Goal: Transaction & Acquisition: Obtain resource

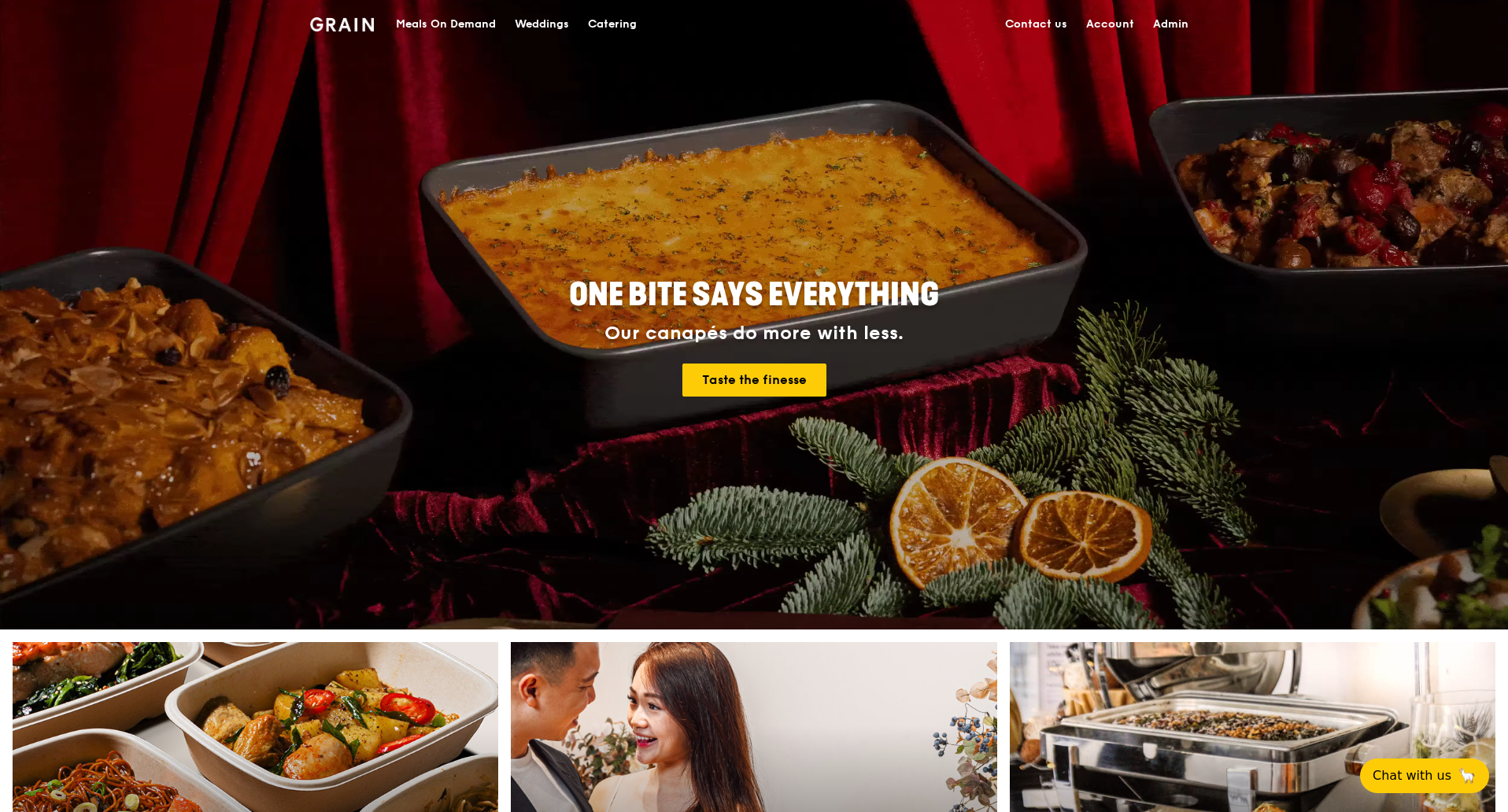
drag, startPoint x: 0, startPoint y: 0, endPoint x: 614, endPoint y: 27, distance: 614.6
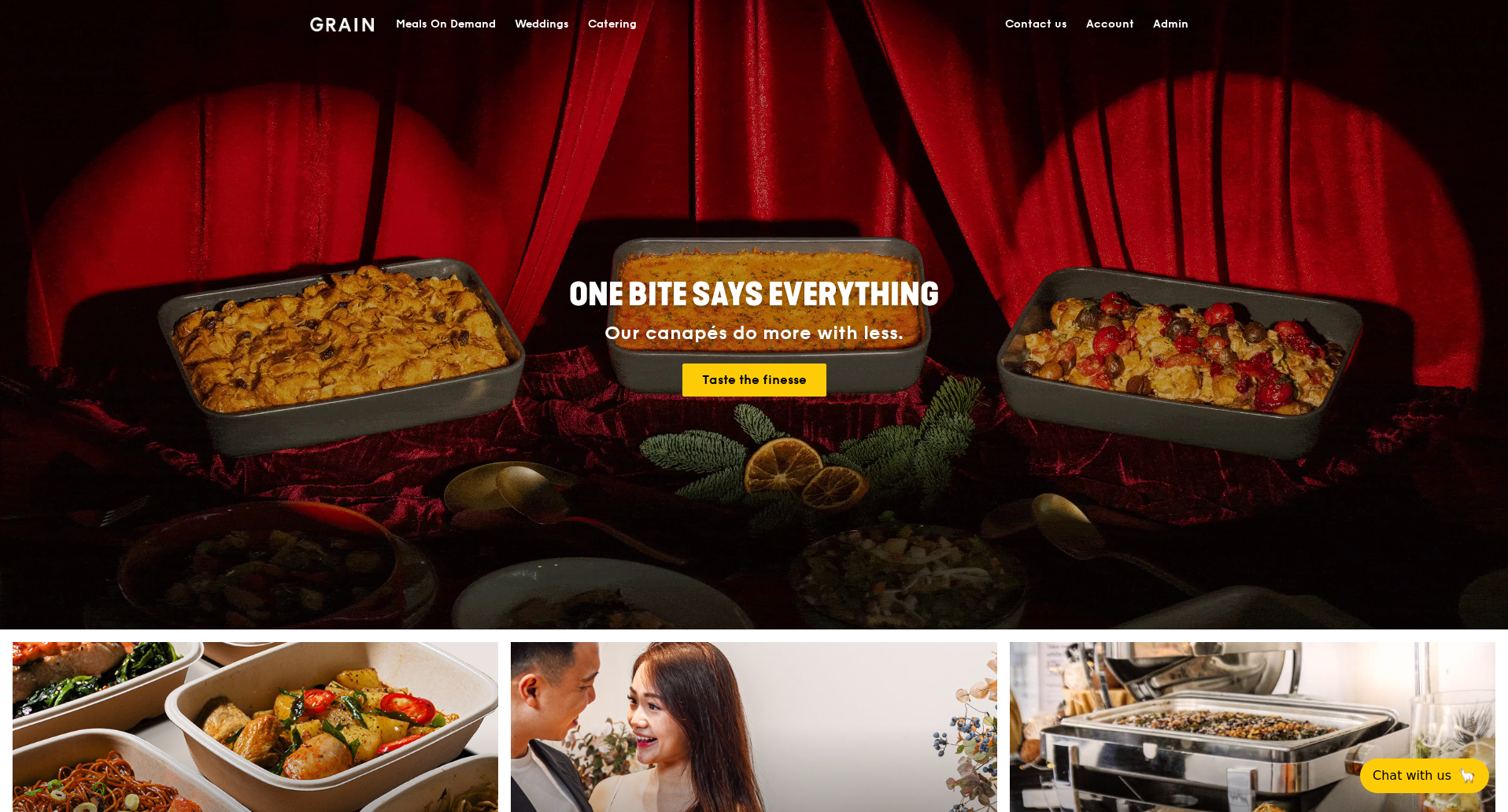
click at [614, 27] on div "Catering" at bounding box center [612, 24] width 48 height 48
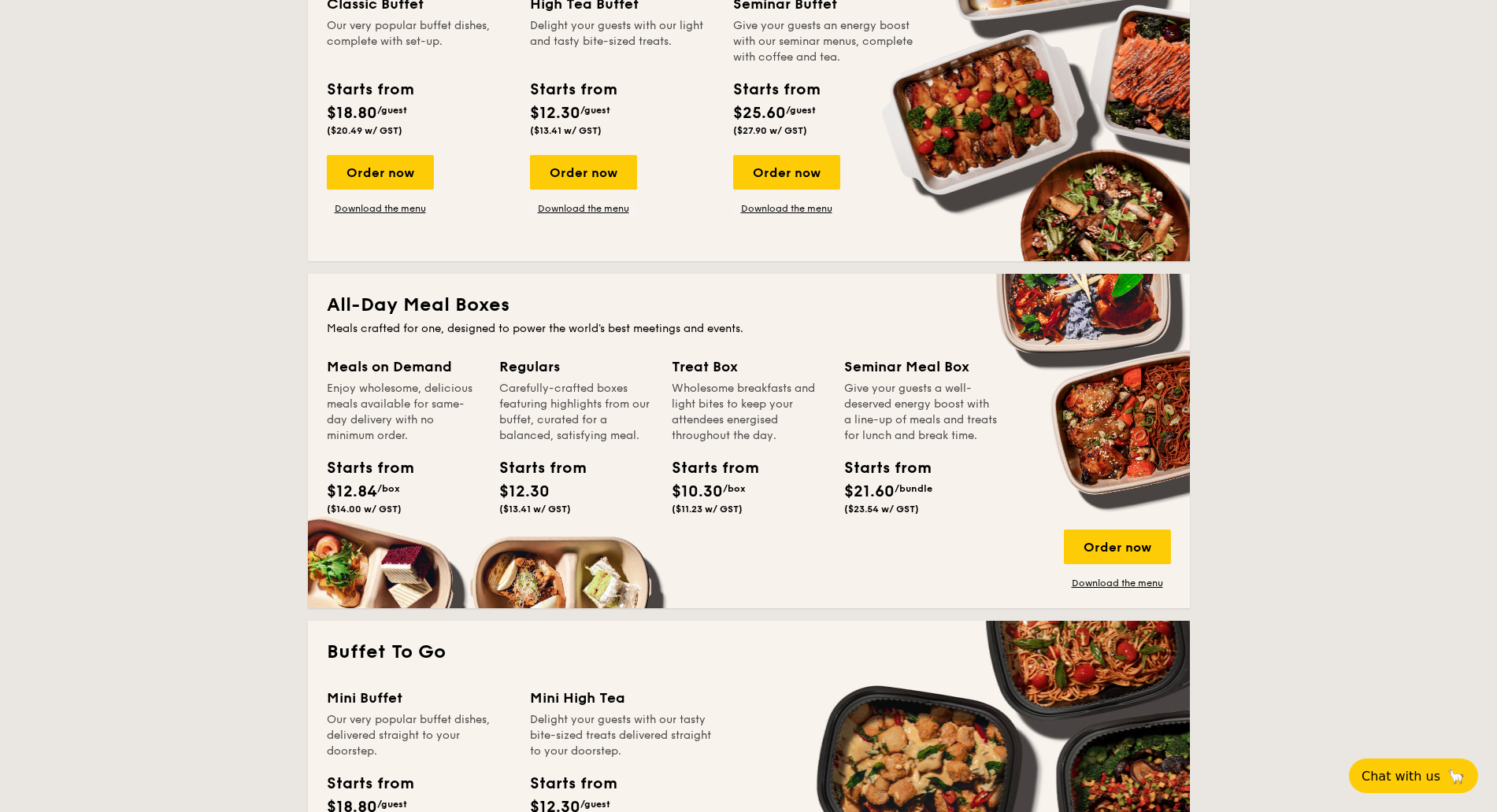
scroll to position [590, 0]
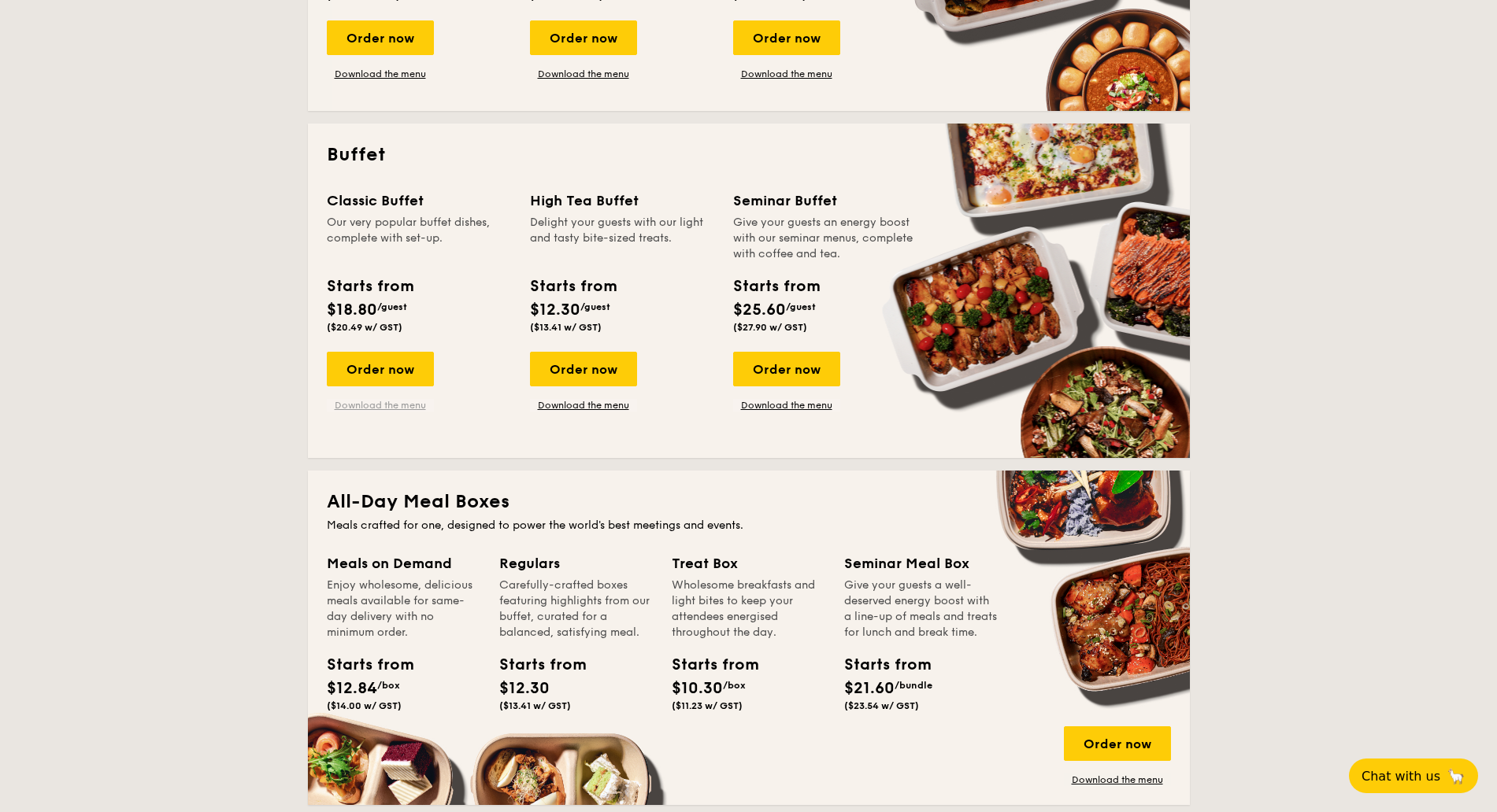
click at [392, 404] on link "Download the menu" at bounding box center [380, 405] width 107 height 13
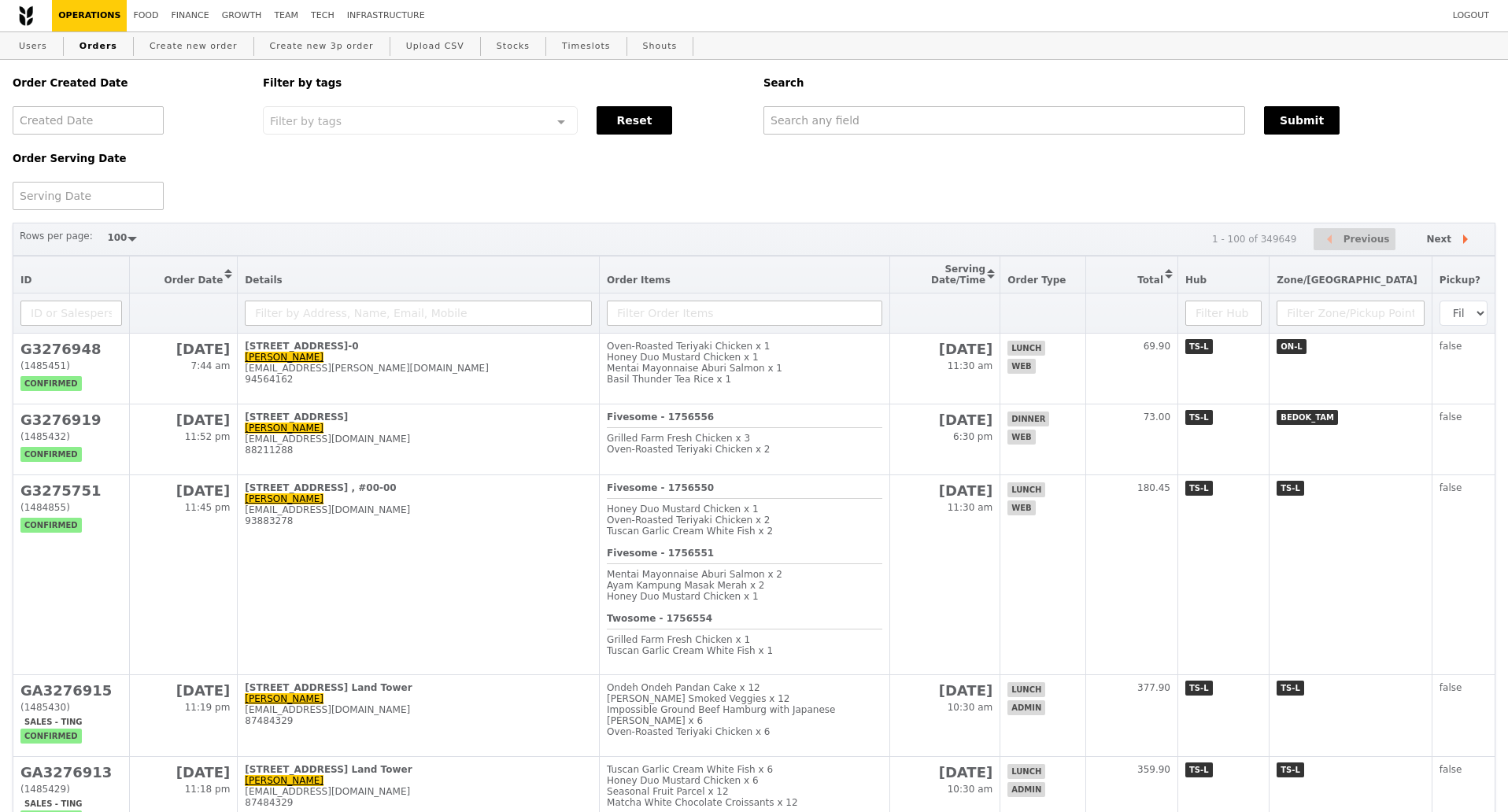
select select "100"
click at [92, 48] on link "Orders" at bounding box center [98, 47] width 50 height 28
click at [852, 127] on input "text" at bounding box center [1004, 120] width 482 height 28
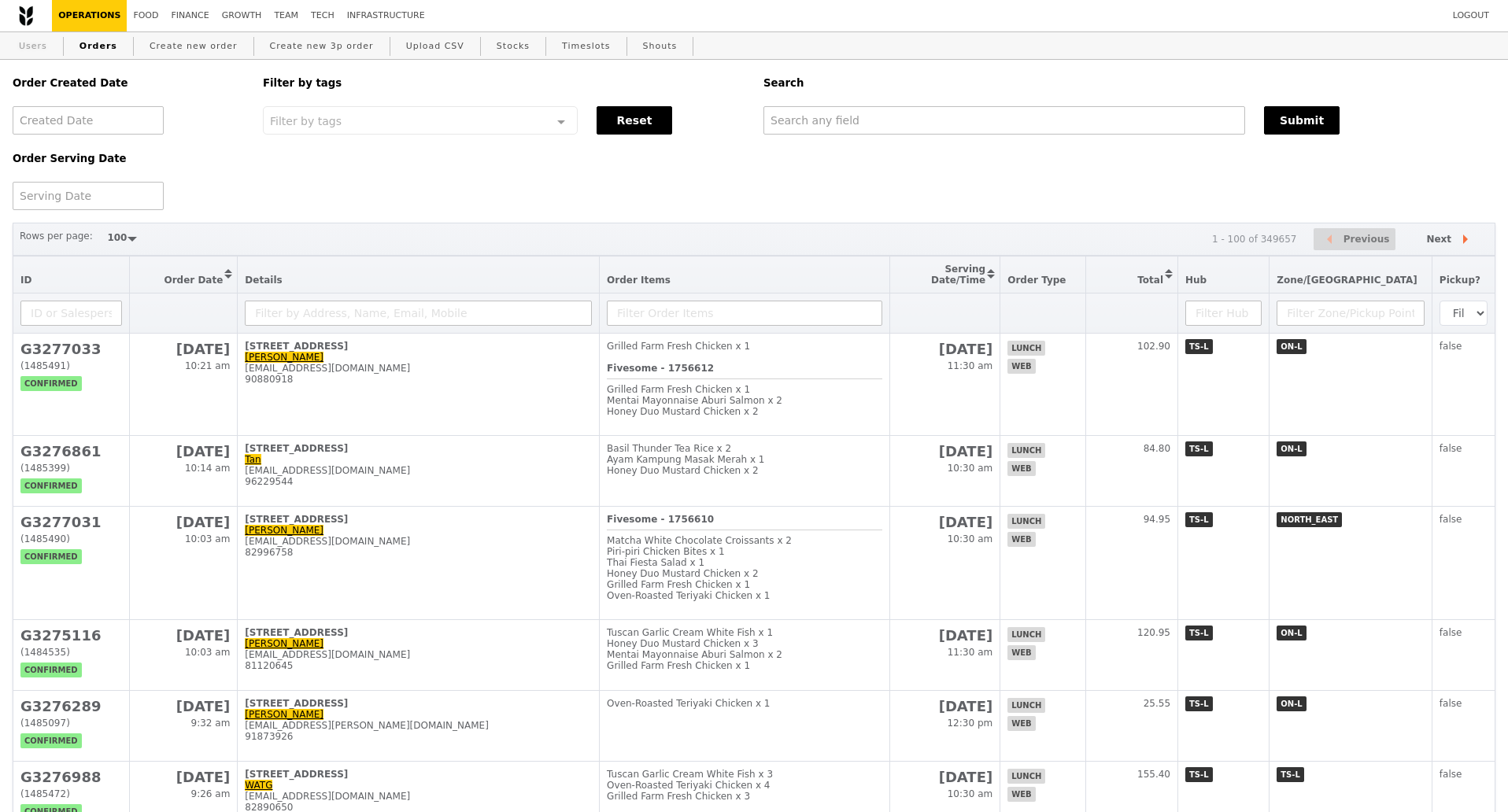
click at [26, 39] on link "Users" at bounding box center [33, 47] width 41 height 28
